Goal: Check status: Check status

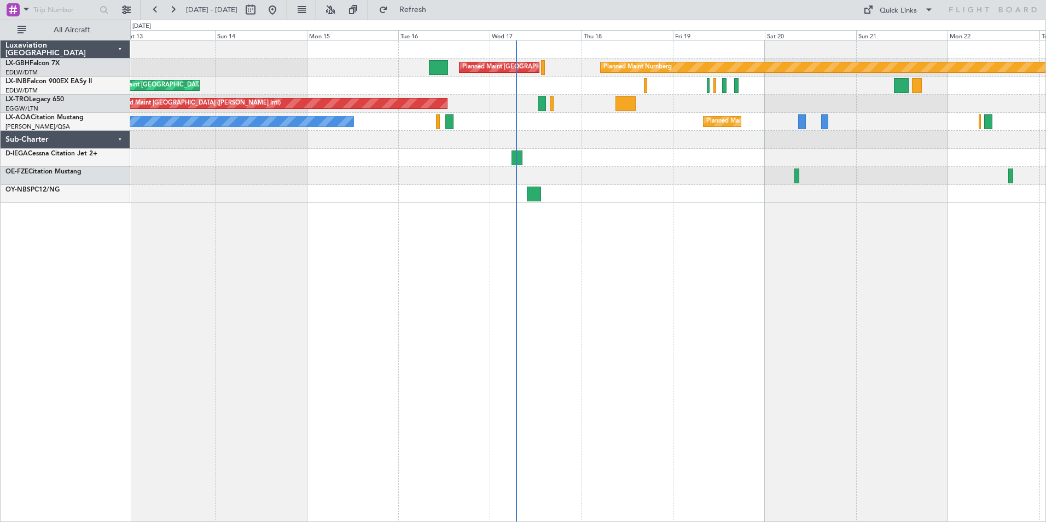
click at [550, 174] on div at bounding box center [587, 176] width 915 height 18
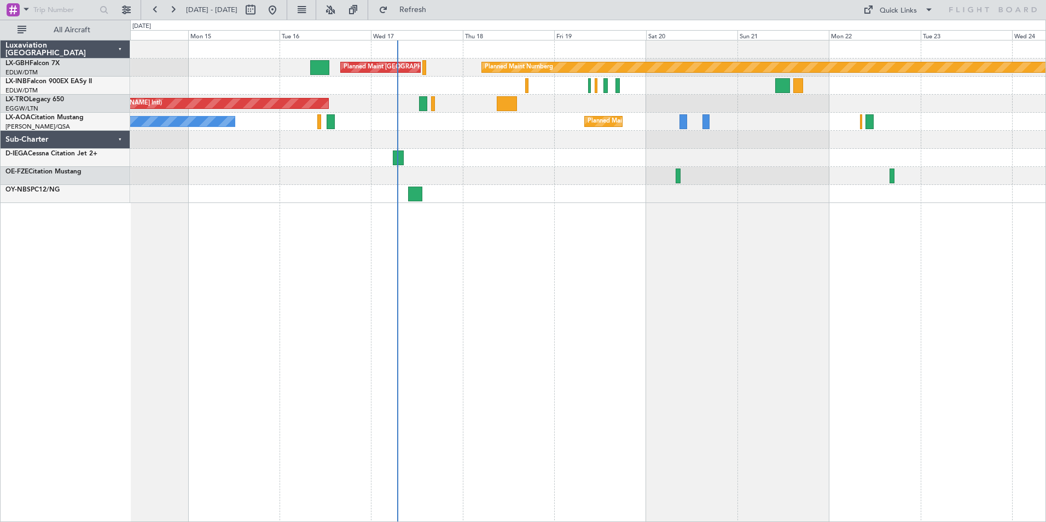
click at [492, 197] on div at bounding box center [587, 194] width 915 height 18
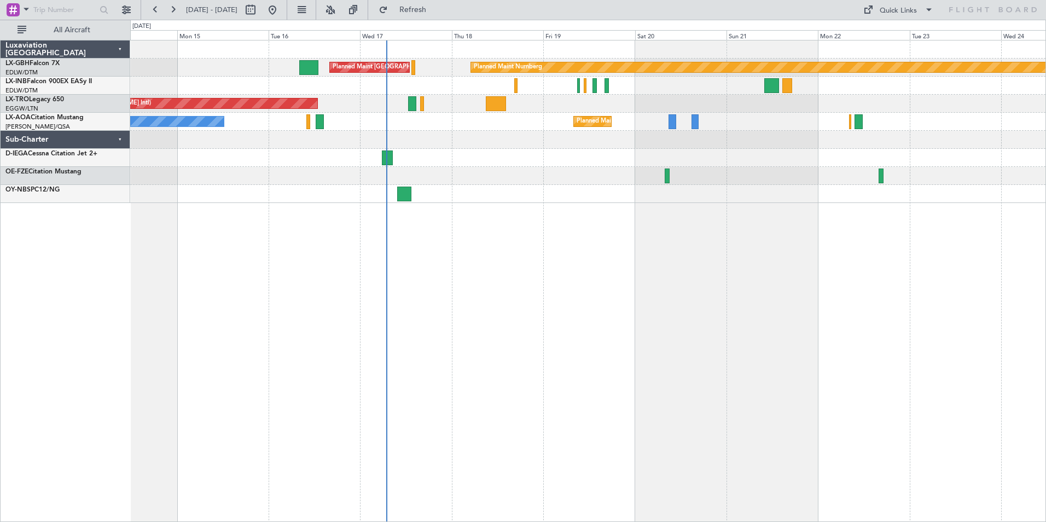
click at [462, 215] on div "Planned Maint Nurnberg Planned Maint [GEOGRAPHIC_DATA] ([GEOGRAPHIC_DATA]) Plan…" at bounding box center [588, 281] width 916 height 482
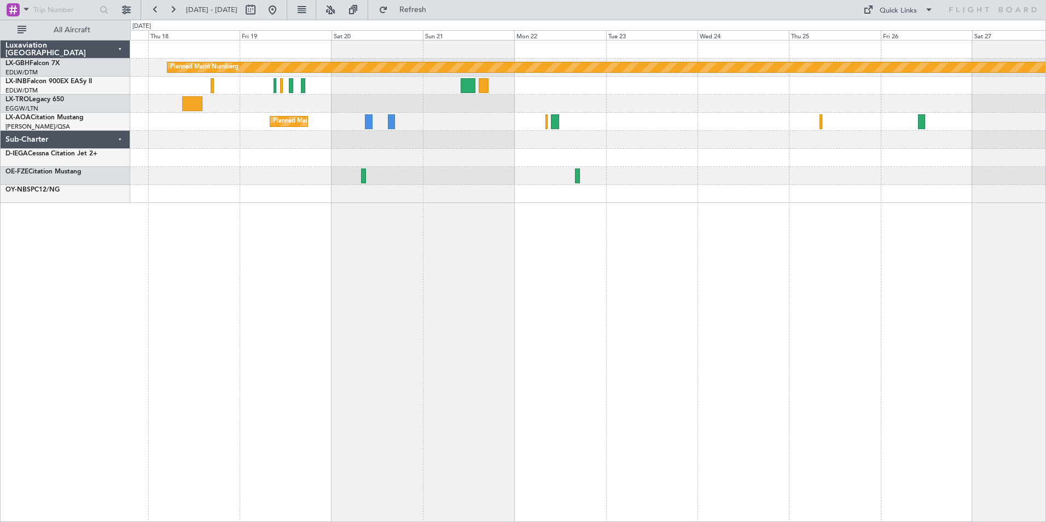
click at [395, 163] on div at bounding box center [587, 158] width 915 height 18
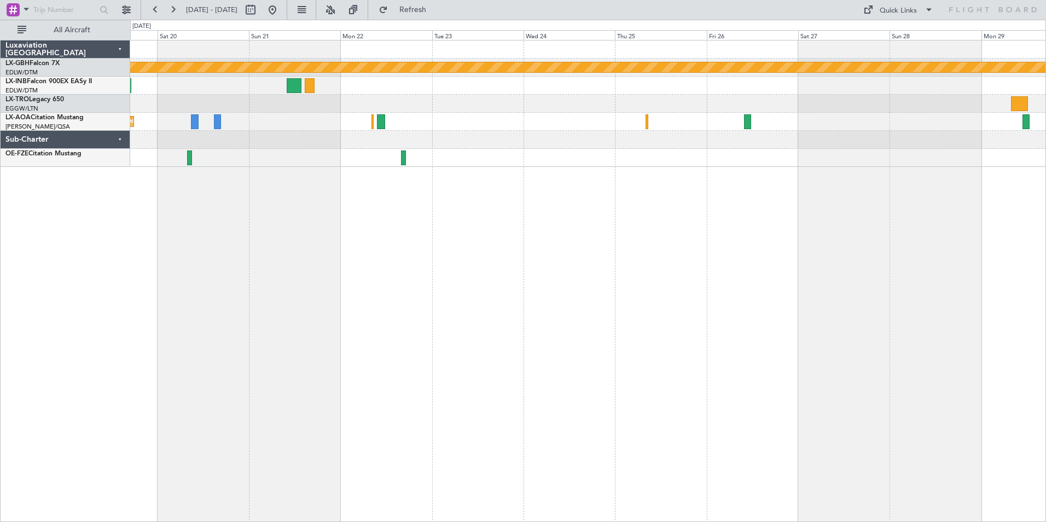
click at [339, 189] on div "Planned Maint Nurnberg Planned Maint [GEOGRAPHIC_DATA] ([GEOGRAPHIC_DATA]) [GEO…" at bounding box center [588, 281] width 916 height 482
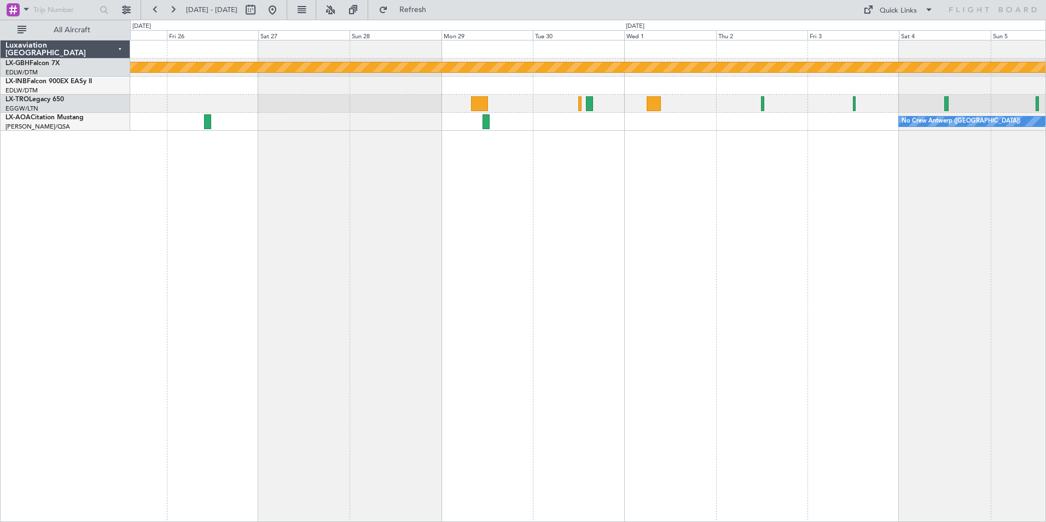
click at [726, 171] on div "Planned Maint Nurnberg A/C Unavailable No Crew [GEOGRAPHIC_DATA] ([GEOGRAPHIC_D…" at bounding box center [588, 281] width 916 height 482
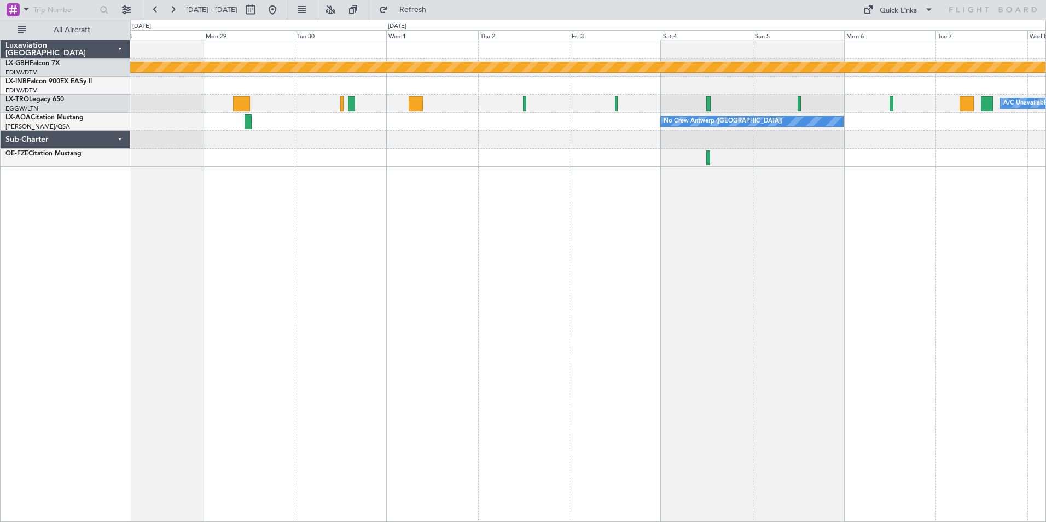
click at [566, 158] on div "Planned Maint Nurnberg A/C Unavailable No Crew [GEOGRAPHIC_DATA] ([GEOGRAPHIC_D…" at bounding box center [587, 103] width 915 height 126
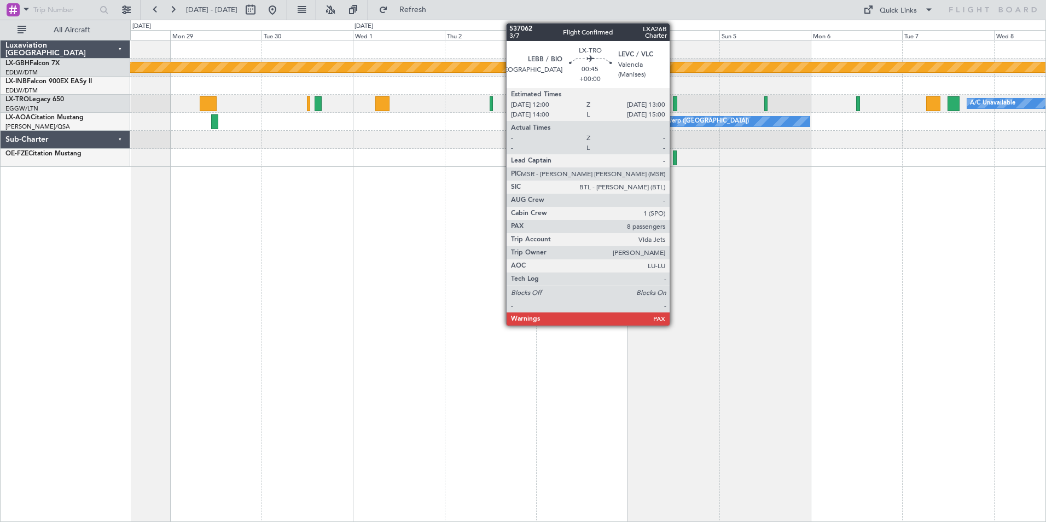
click at [674, 100] on div at bounding box center [675, 103] width 4 height 15
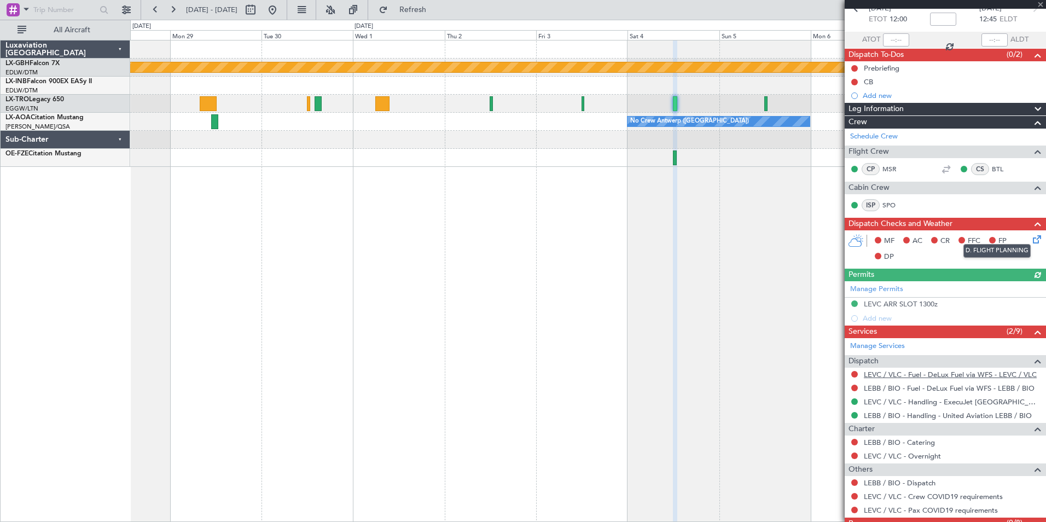
scroll to position [98, 0]
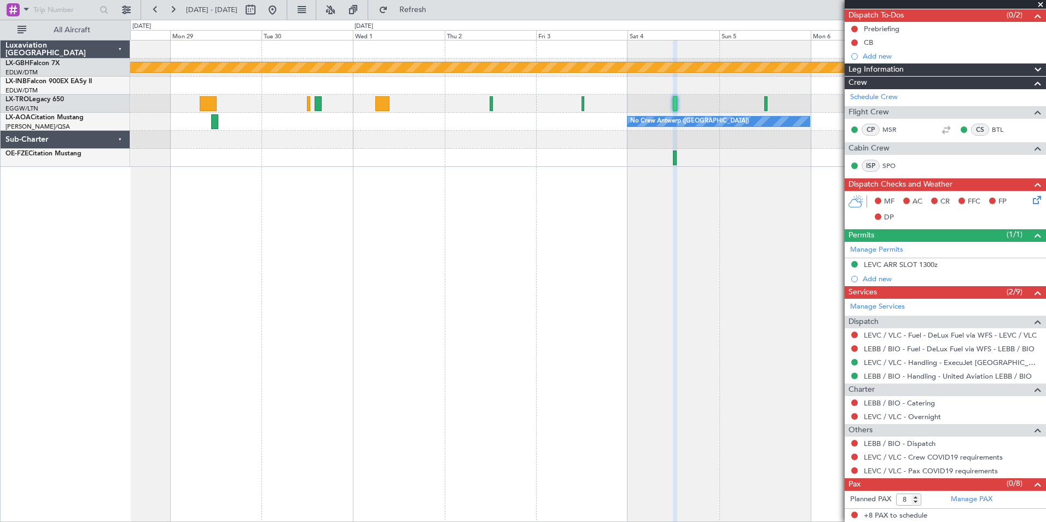
click at [743, 232] on div "Planned Maint Nurnberg A/C Unavailable No Crew [GEOGRAPHIC_DATA] ([GEOGRAPHIC_D…" at bounding box center [588, 281] width 916 height 482
click at [1043, 0] on span at bounding box center [1040, 5] width 11 height 10
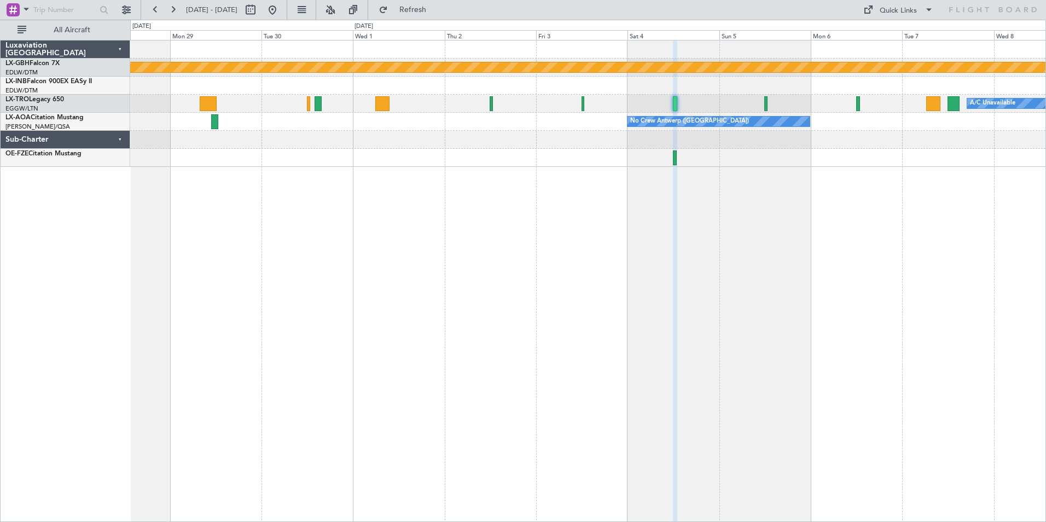
type input "0"
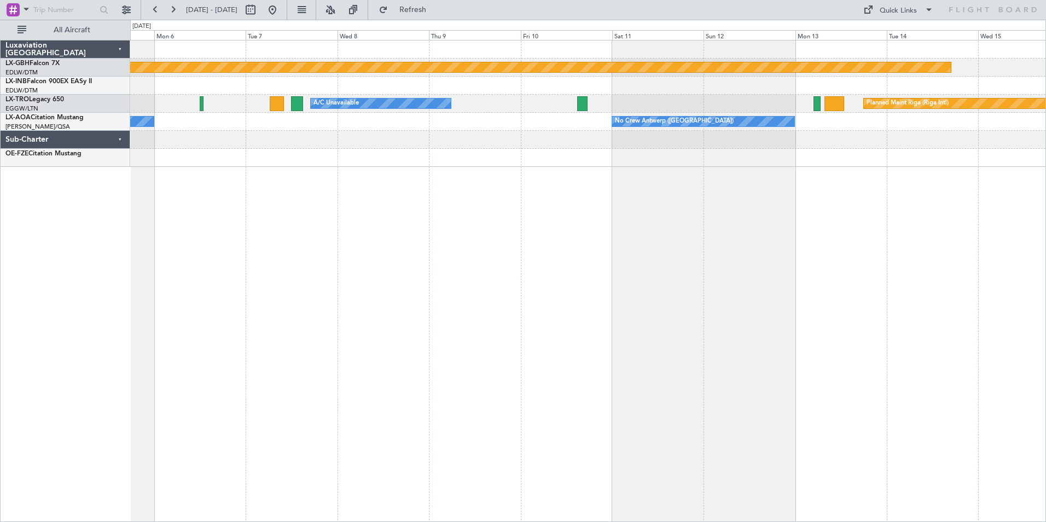
click at [237, 127] on div "Planned Maint Nurnberg A/C Unavailable Planned Maint [GEOGRAPHIC_DATA] (Riga In…" at bounding box center [587, 103] width 915 height 126
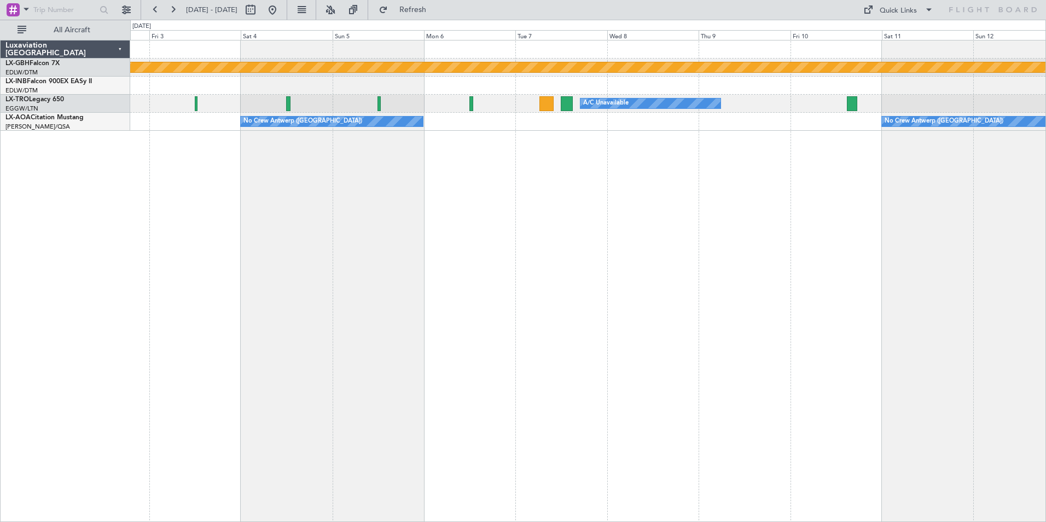
click at [918, 254] on div "Planned Maint Nurnberg A/C Unavailable Planned Maint [GEOGRAPHIC_DATA] (Riga In…" at bounding box center [588, 281] width 916 height 482
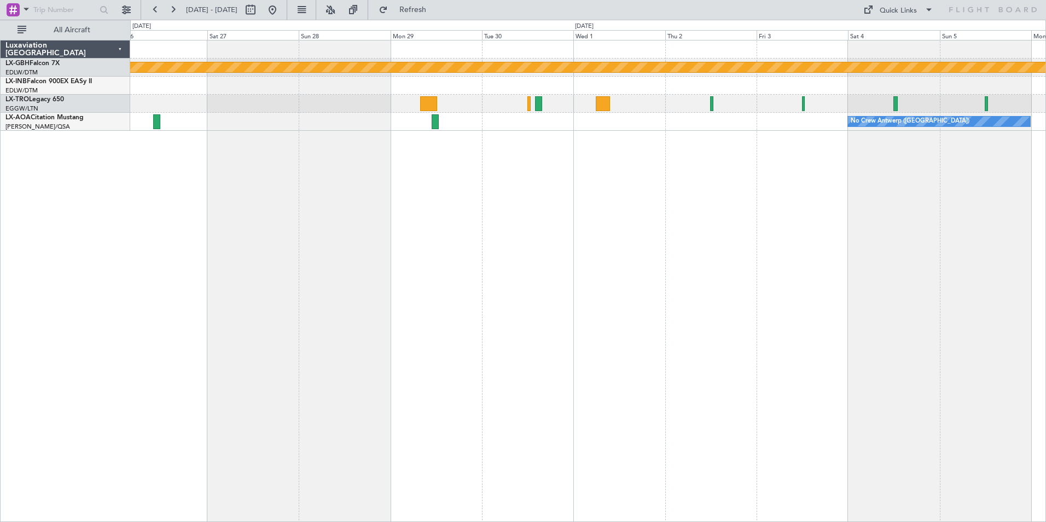
click at [1045, 244] on html "[DATE] - [DATE] Refresh Quick Links All Aircraft Planned Maint Nurnberg A/C Una…" at bounding box center [523, 261] width 1046 height 522
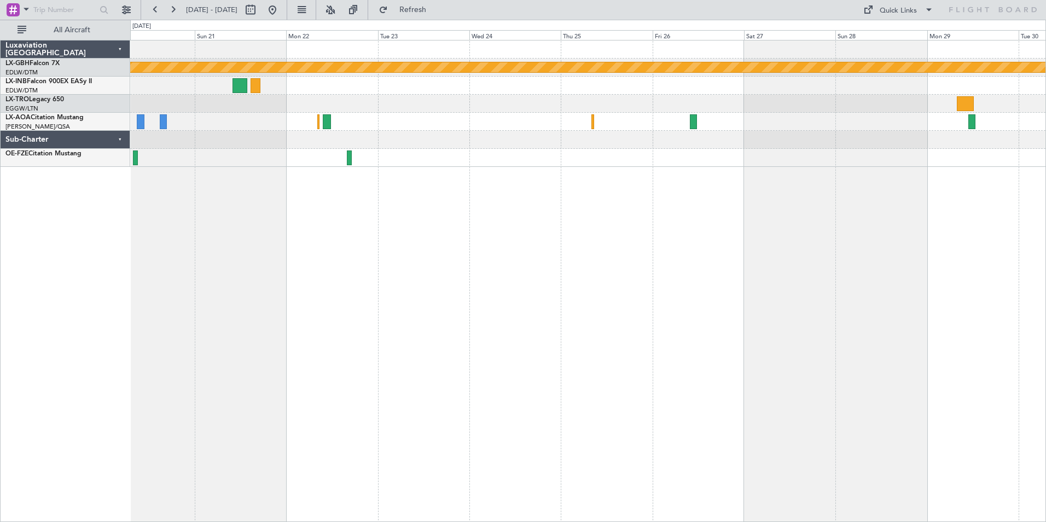
click at [724, 248] on div "Planned Maint Nurnberg [GEOGRAPHIC_DATA] ([GEOGRAPHIC_DATA])" at bounding box center [588, 281] width 916 height 482
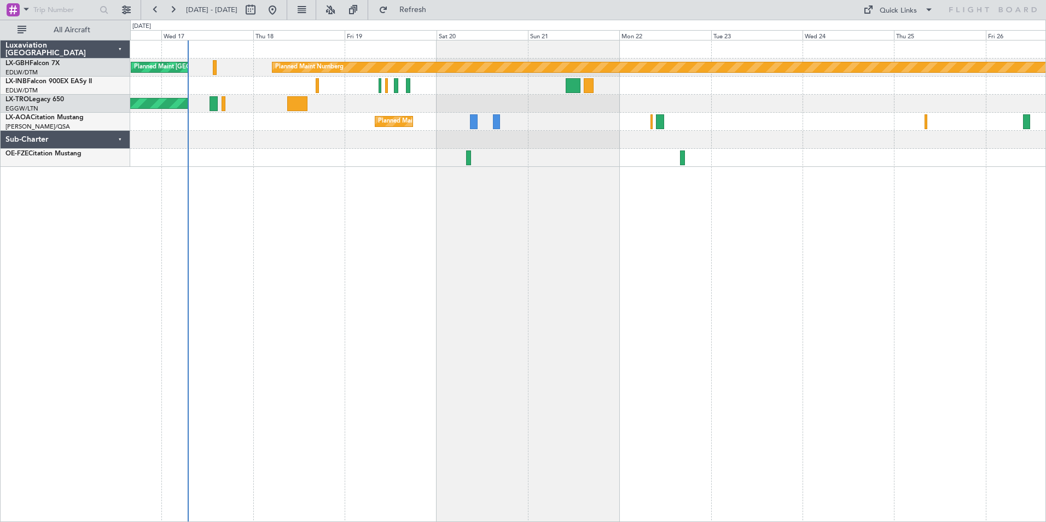
click at [573, 265] on div "Planned Maint Nurnberg Planned Maint [GEOGRAPHIC_DATA] ([GEOGRAPHIC_DATA]) Unpl…" at bounding box center [588, 281] width 916 height 482
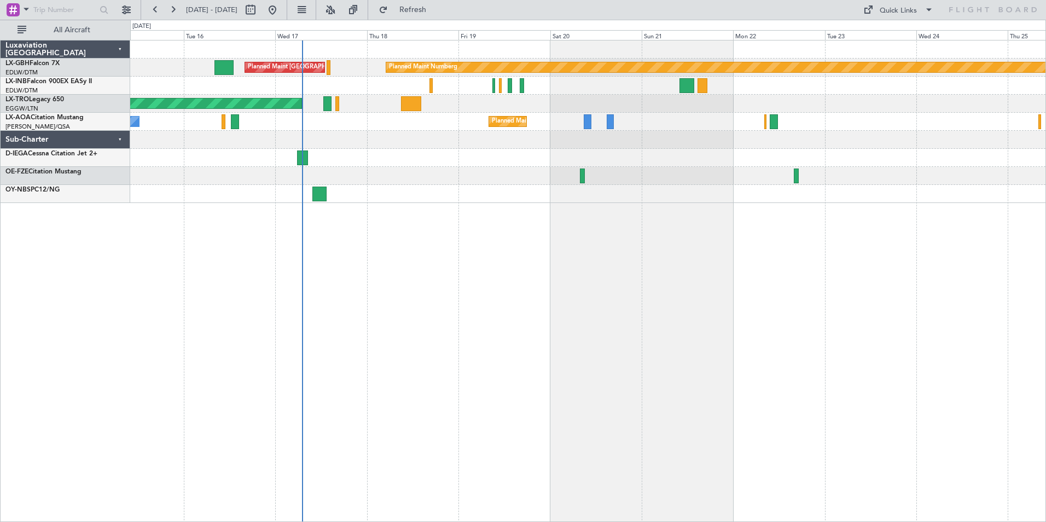
click at [429, 217] on div "Planned Maint Nurnberg Planned Maint [GEOGRAPHIC_DATA] ([GEOGRAPHIC_DATA]) Plan…" at bounding box center [588, 281] width 916 height 482
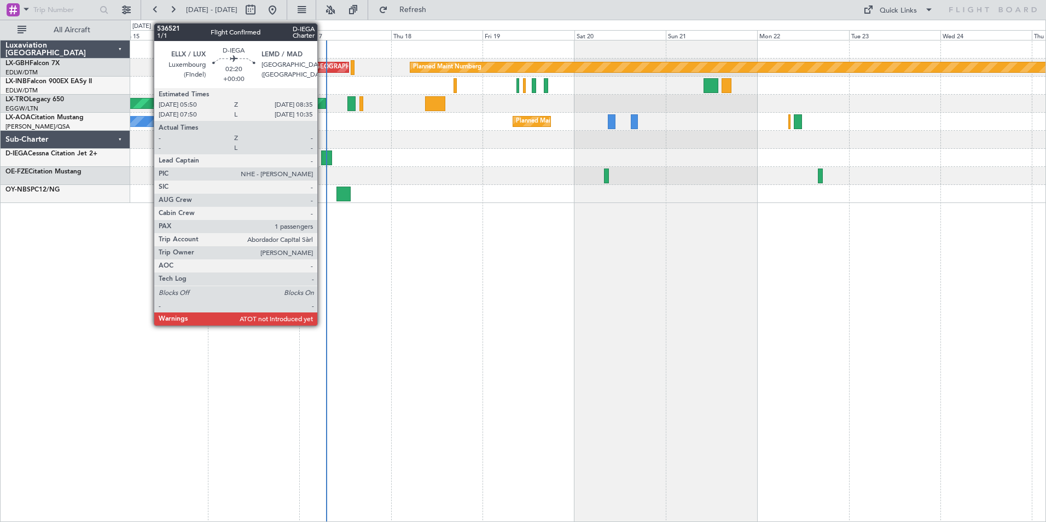
click at [322, 155] on div at bounding box center [326, 157] width 11 height 15
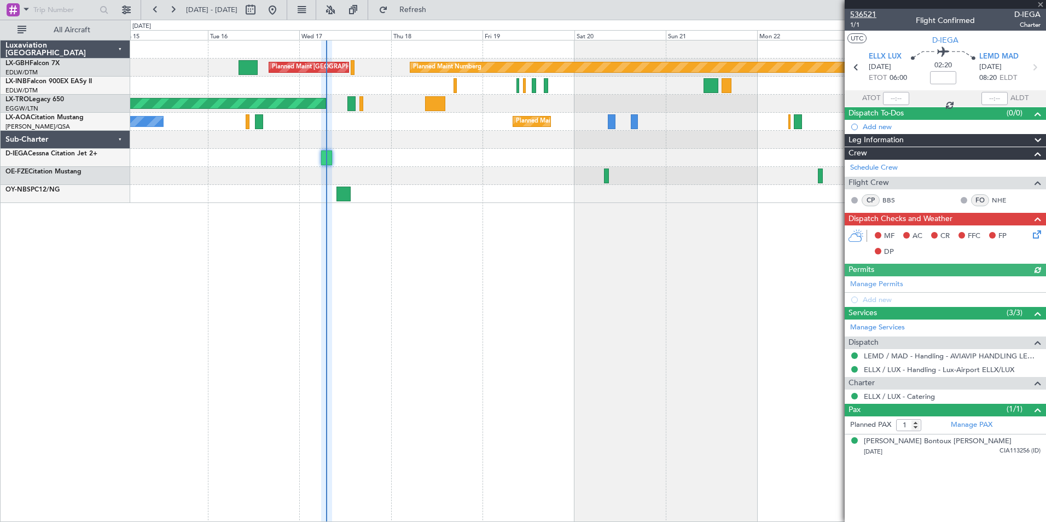
click at [860, 14] on span "536521" at bounding box center [863, 14] width 26 height 11
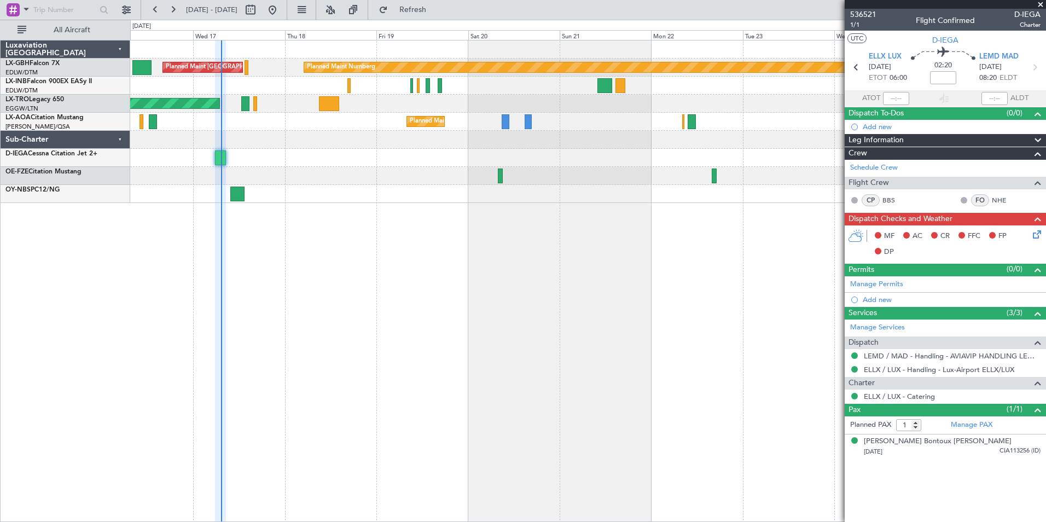
click at [496, 340] on div "Planned Maint Nurnberg Planned Maint [GEOGRAPHIC_DATA] ([GEOGRAPHIC_DATA]) Plan…" at bounding box center [588, 281] width 916 height 482
